Goal: Use online tool/utility: Utilize a website feature to perform a specific function

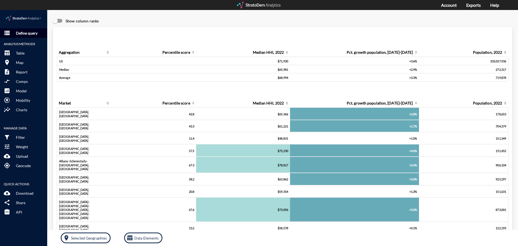
click p "Define query"
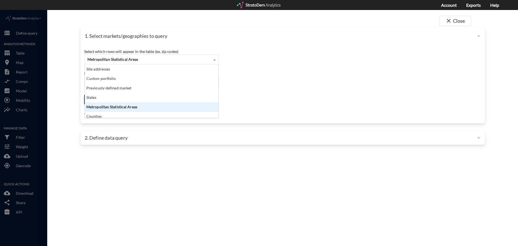
click span "Metropolitan Statistical Areas"
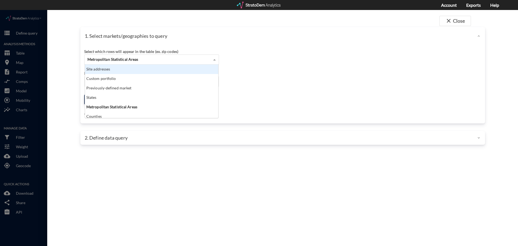
click div "Site addresses"
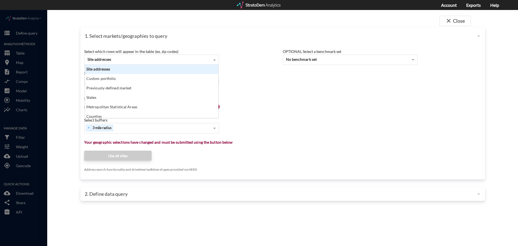
click div "Site addresses"
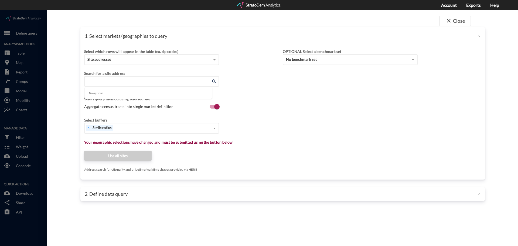
click input "Enter an address"
paste input "[STREET_ADDRESS][PERSON_NAME][PERSON_NAME]"
click li "[STREET_ADDRESS][PERSON_NAME][US_STATE]"
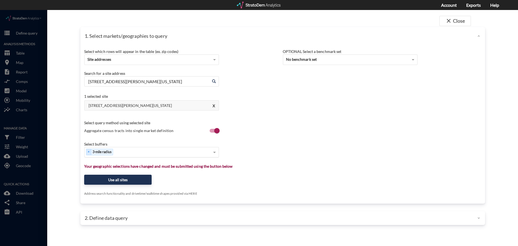
type input "[STREET_ADDRESS][PERSON_NAME][US_STATE]"
click div "Select..."
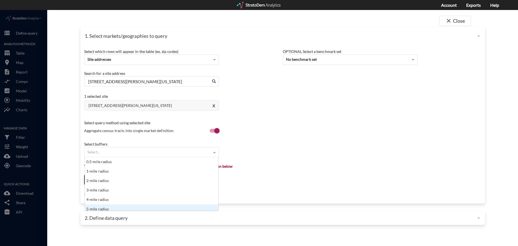
scroll to position [3, 0]
click div "5-mile radius"
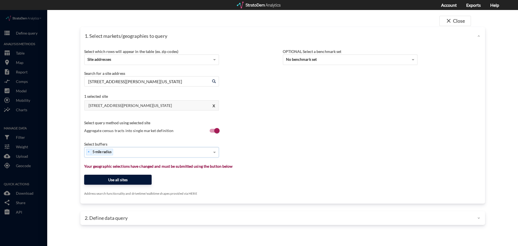
click button "Use all sites"
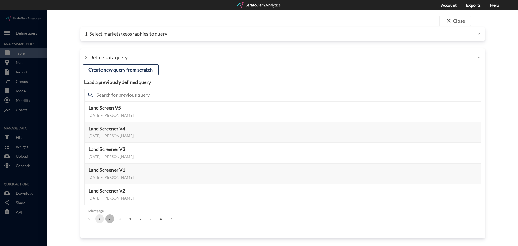
click button "2"
click button "3"
click button "2"
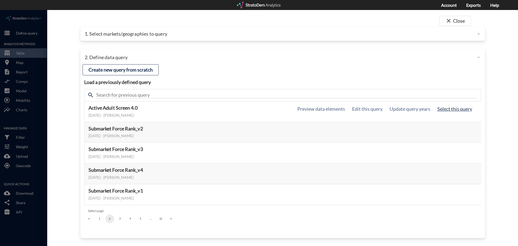
click button "Select this query"
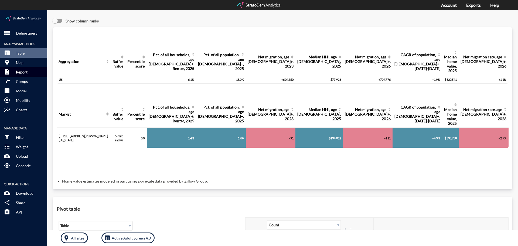
click p "Report"
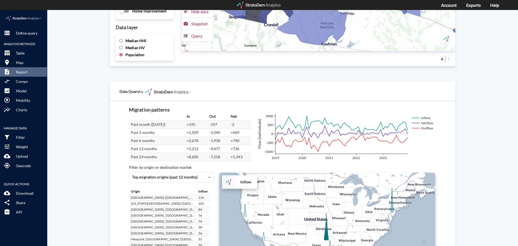
scroll to position [911, 0]
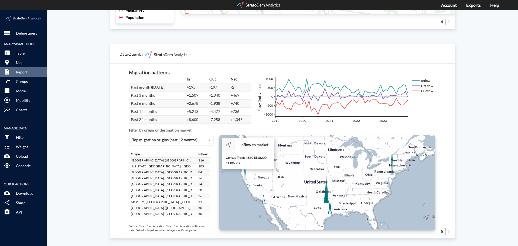
click icon
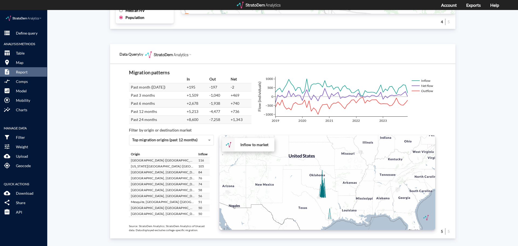
click div "+ − Inflow to market CUSTOMIZE DATA Draw a polygon Draw a rectangle Draw a mark…"
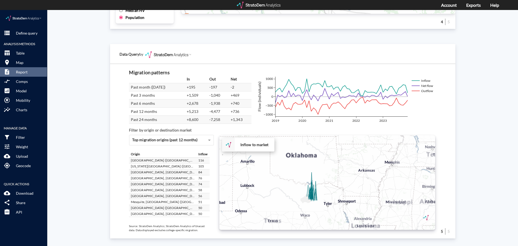
click div "+ − Inflow to market CUSTOMIZE DATA Draw a polygon Draw a rectangle Draw a mark…"
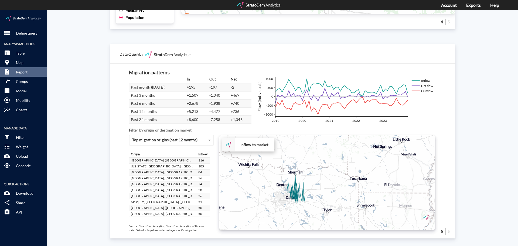
click div "+ − Inflow to market CUSTOMIZE DATA Draw a polygon Draw a rectangle Draw a mark…"
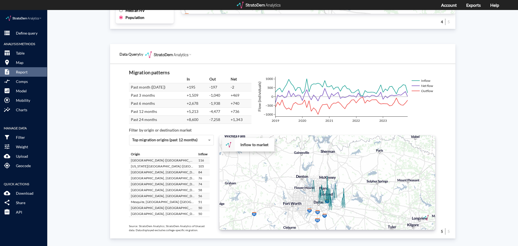
drag, startPoint x: 299, startPoint y: 183, endPoint x: 362, endPoint y: 187, distance: 63.2
click div "+ − Inflow to market CUSTOMIZE DATA Draw a polygon Draw a rectangle Draw a mark…"
drag, startPoint x: 358, startPoint y: 173, endPoint x: 360, endPoint y: 173, distance: 2.7
click div "+ − Inflow to market CUSTOMIZE DATA Draw a polygon Draw a rectangle Draw a mark…"
click p "Table"
